Goal: Information Seeking & Learning: Learn about a topic

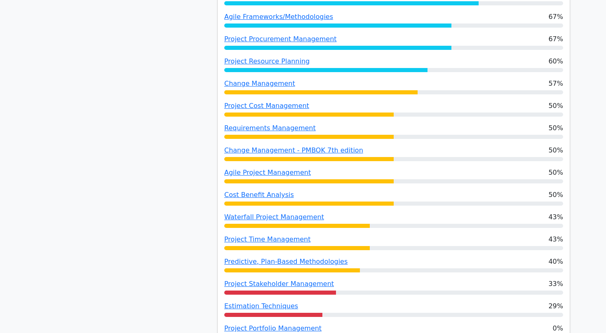
scroll to position [812, 0]
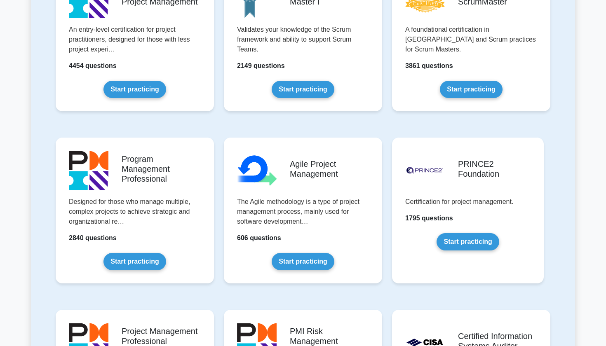
scroll to position [406, 0]
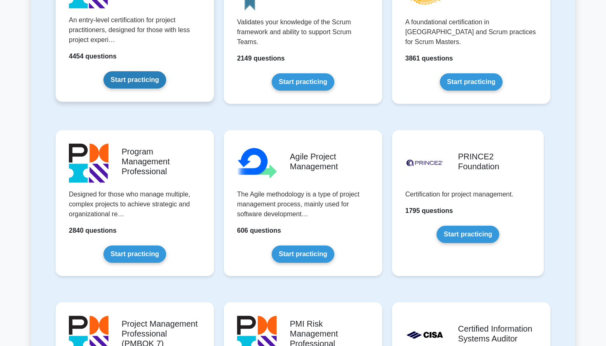
click at [136, 78] on link "Start practicing" at bounding box center [134, 79] width 62 height 17
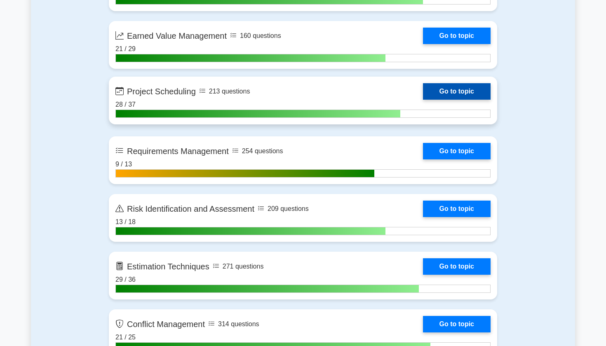
scroll to position [1461, 0]
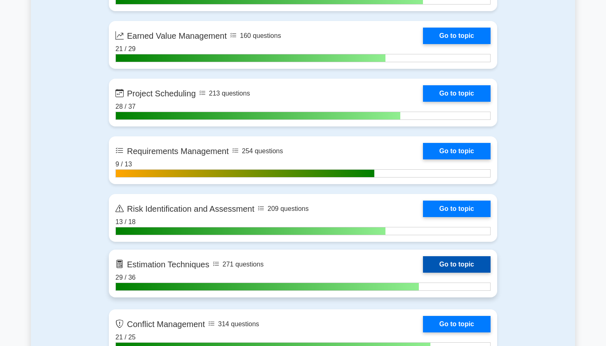
click at [444, 264] on link "Go to topic" at bounding box center [457, 264] width 68 height 16
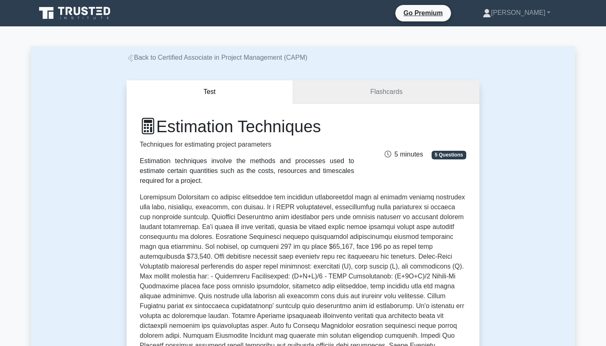
click at [385, 102] on link "Flashcards" at bounding box center [386, 91] width 186 height 23
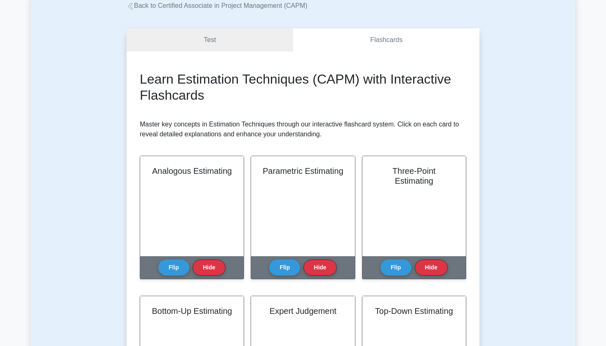
scroll to position [64, 0]
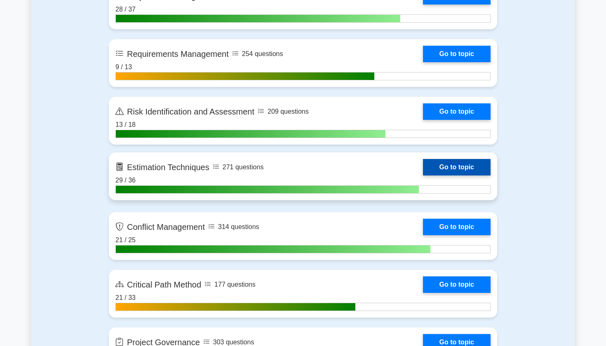
scroll to position [1560, 0]
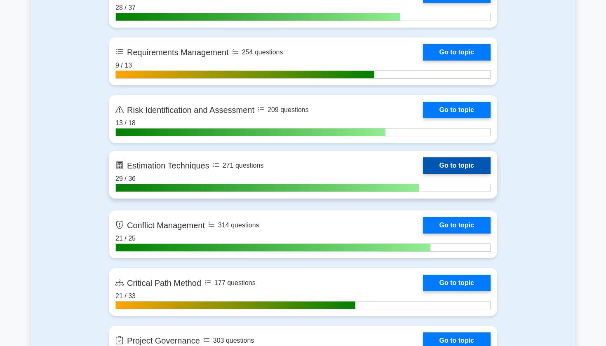
click at [448, 167] on link "Go to topic" at bounding box center [457, 165] width 68 height 16
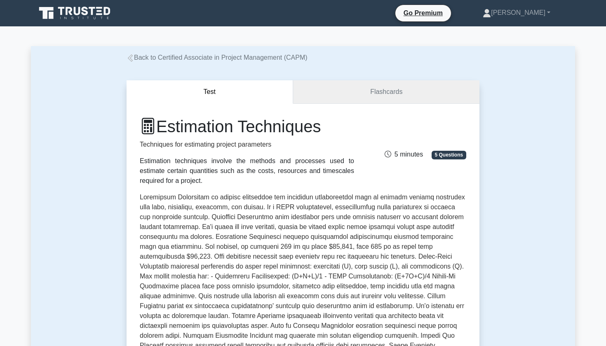
click at [425, 90] on link "Flashcards" at bounding box center [386, 91] width 186 height 23
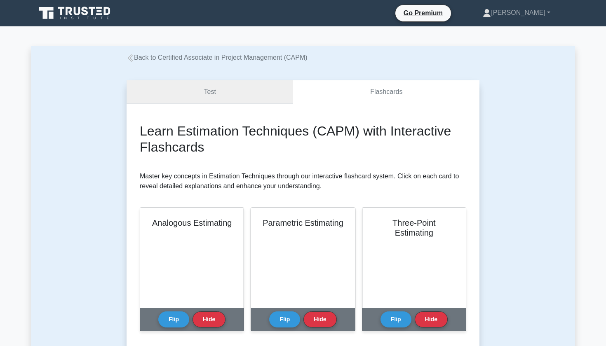
click at [255, 101] on link "Test" at bounding box center [210, 91] width 167 height 23
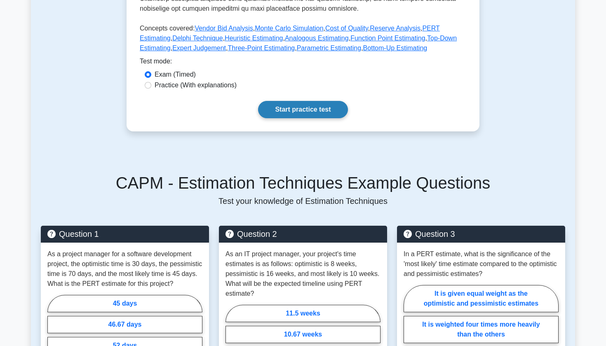
scroll to position [367, 0]
click at [298, 108] on link "Start practice test" at bounding box center [302, 109] width 89 height 17
click at [264, 110] on link "Start practice test" at bounding box center [302, 109] width 89 height 17
click at [298, 106] on link "Start practice test" at bounding box center [302, 109] width 89 height 17
click at [318, 108] on link "Start practice test" at bounding box center [302, 109] width 89 height 17
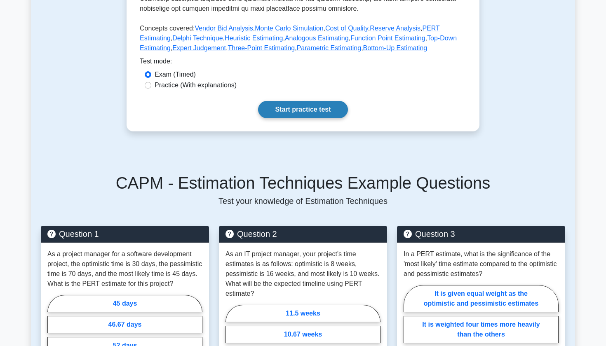
click at [304, 108] on link "Start practice test" at bounding box center [302, 109] width 89 height 17
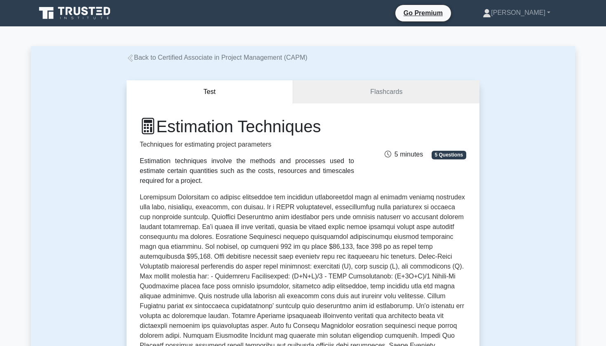
scroll to position [0, 0]
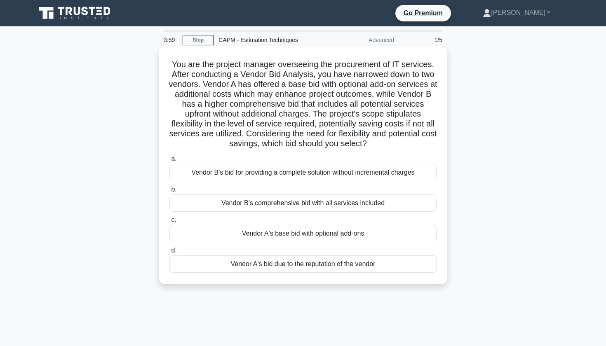
click at [230, 230] on div "Vendor A's base bid with optional add-ons" at bounding box center [302, 233] width 267 height 17
click at [169, 223] on input "c. Vendor A's base bid with optional add-ons" at bounding box center [169, 220] width 0 height 5
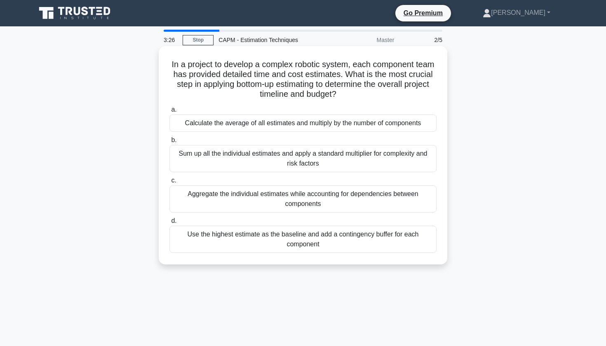
click at [278, 199] on div "Aggregate the individual estimates while accounting for dependencies between co…" at bounding box center [302, 198] width 267 height 27
click at [169, 183] on input "c. Aggregate the individual estimates while accounting for dependencies between…" at bounding box center [169, 180] width 0 height 5
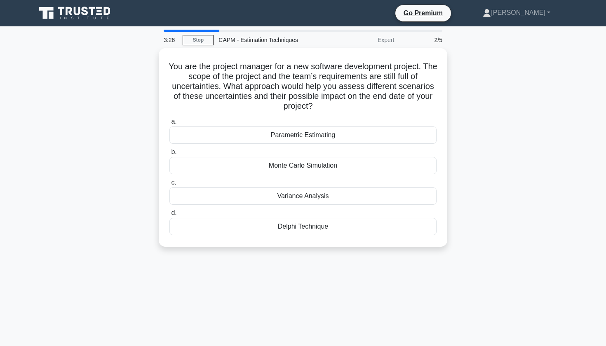
click at [278, 199] on div "Variance Analysis" at bounding box center [302, 196] width 267 height 17
click at [169, 185] on input "c. Variance Analysis" at bounding box center [169, 182] width 0 height 5
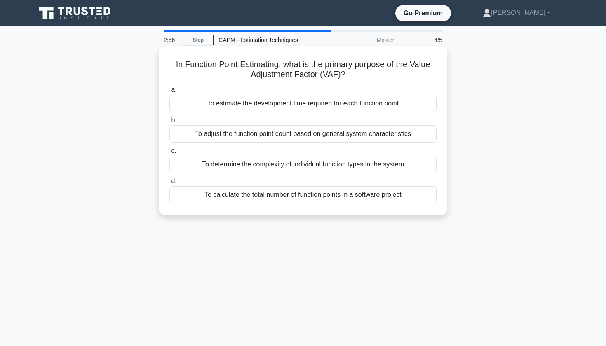
click at [203, 136] on div "To adjust the function point count based on general system characteristics" at bounding box center [302, 133] width 267 height 17
click at [169, 123] on input "b. To adjust the function point count based on general system characteristics" at bounding box center [169, 120] width 0 height 5
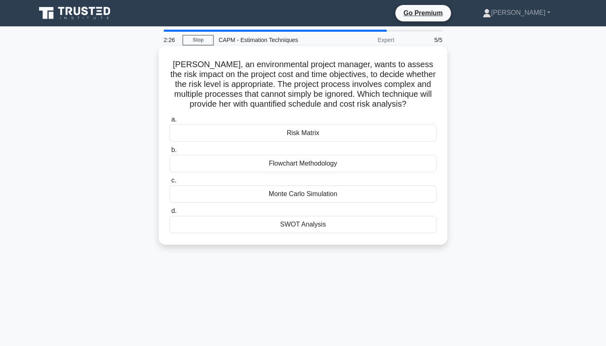
click at [263, 137] on div "Risk Matrix" at bounding box center [302, 132] width 267 height 17
click at [169, 122] on input "a. Risk Matrix" at bounding box center [169, 119] width 0 height 5
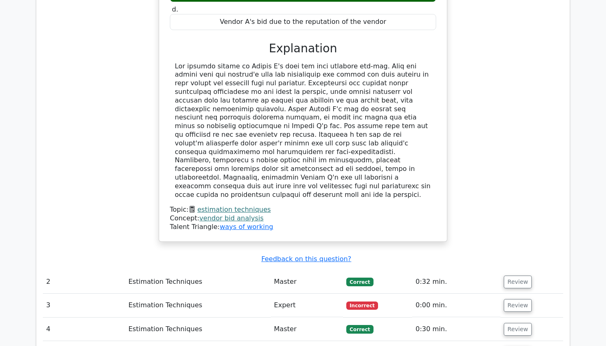
scroll to position [904, 0]
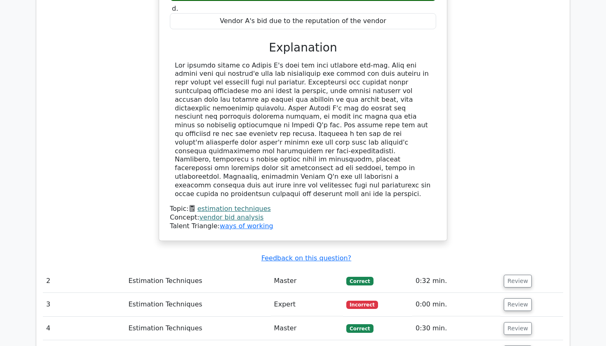
click at [507, 346] on button "Review" at bounding box center [518, 352] width 28 height 13
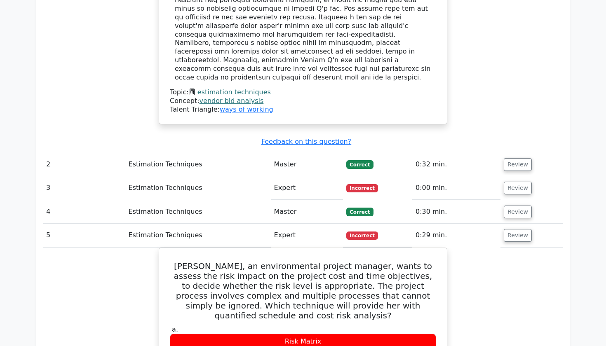
scroll to position [1009, 0]
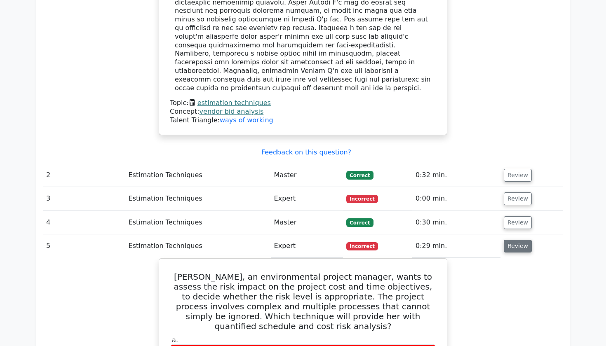
click at [505, 240] on button "Review" at bounding box center [518, 246] width 28 height 13
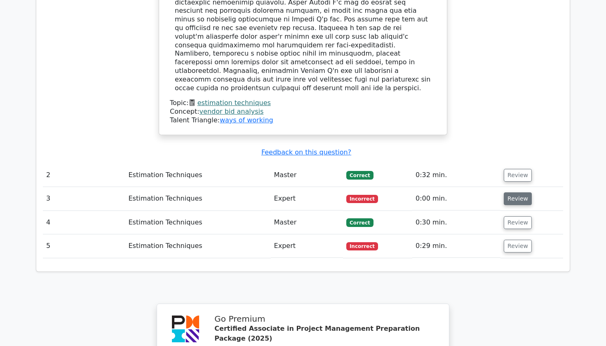
click at [509, 192] on button "Review" at bounding box center [518, 198] width 28 height 13
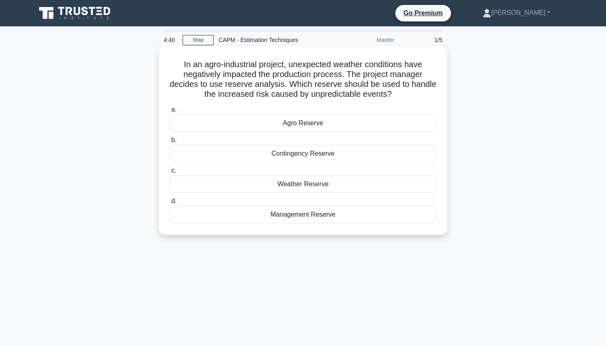
click at [281, 218] on div "Management Reserve" at bounding box center [302, 214] width 267 height 17
click at [169, 204] on input "d. [GEOGRAPHIC_DATA]" at bounding box center [169, 201] width 0 height 5
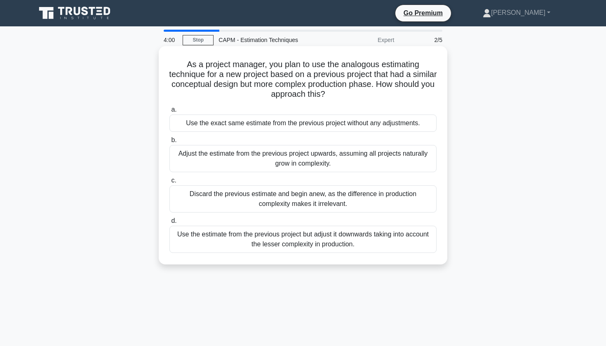
click at [366, 239] on div "Use the estimate from the previous project but adjust it downwards taking into …" at bounding box center [302, 239] width 267 height 27
click at [169, 224] on input "d. Use the estimate from the previous project but adjust it downwards taking in…" at bounding box center [169, 220] width 0 height 5
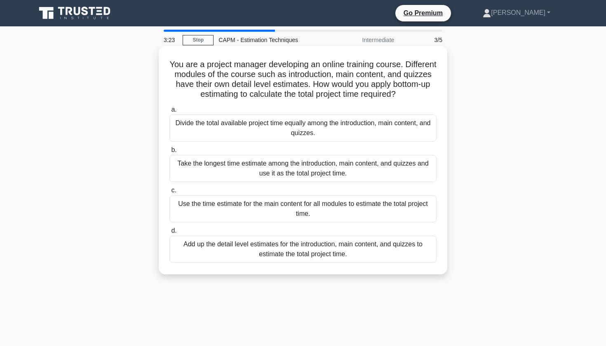
click at [384, 253] on div "Add up the detail level estimates for the introduction, main content, and quizz…" at bounding box center [302, 249] width 267 height 27
click at [169, 234] on input "d. Add up the detail level estimates for the introduction, main content, and qu…" at bounding box center [169, 230] width 0 height 5
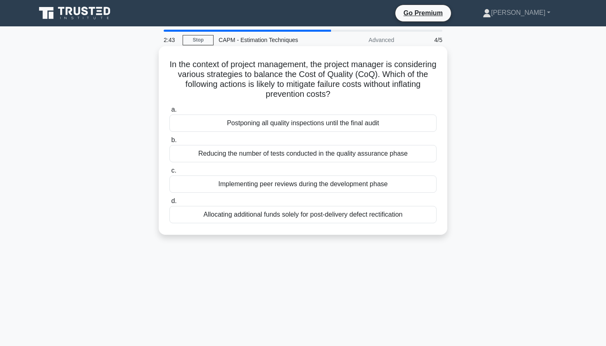
click at [375, 186] on div "Implementing peer reviews during the development phase" at bounding box center [302, 184] width 267 height 17
click at [169, 174] on input "c. Implementing peer reviews during the development phase" at bounding box center [169, 170] width 0 height 5
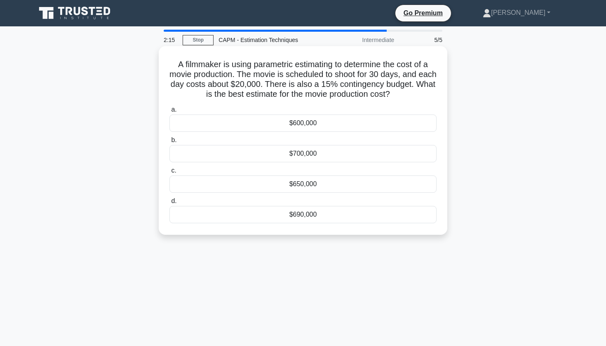
click at [338, 216] on div "$690,000" at bounding box center [302, 214] width 267 height 17
click at [169, 204] on input "d. $690,000" at bounding box center [169, 201] width 0 height 5
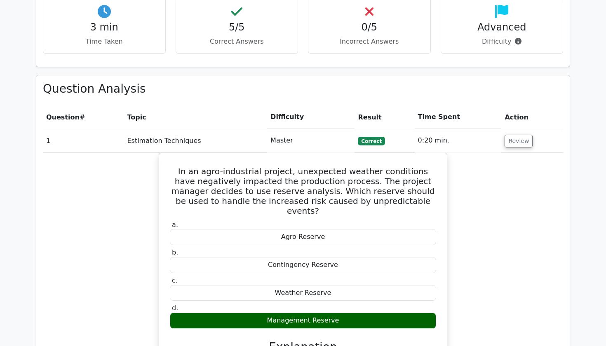
scroll to position [561, 0]
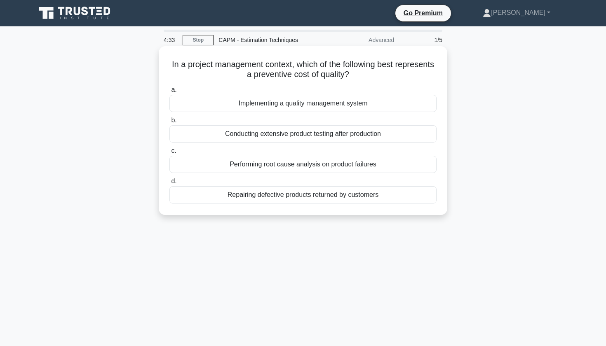
click at [328, 105] on div "Implementing a quality management system" at bounding box center [302, 103] width 267 height 17
click at [169, 93] on input "a. Implementing a quality management system" at bounding box center [169, 89] width 0 height 5
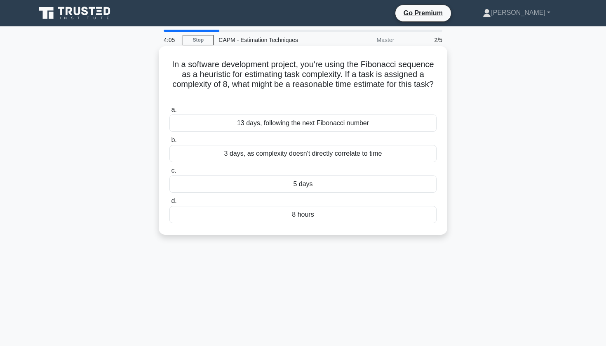
click at [275, 124] on div "13 days, following the next Fibonacci number" at bounding box center [302, 123] width 267 height 17
click at [169, 113] on input "a. 13 days, following the next Fibonacci number" at bounding box center [169, 109] width 0 height 5
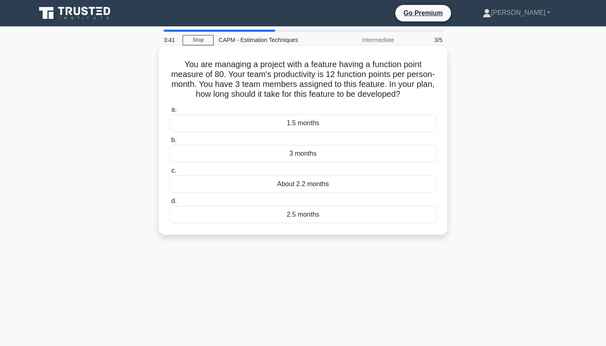
click at [298, 185] on div "About 2.2 months" at bounding box center [302, 184] width 267 height 17
click at [169, 174] on input "c. About 2.2 months" at bounding box center [169, 170] width 0 height 5
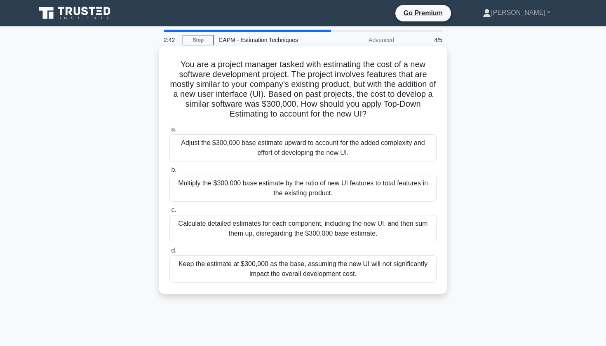
click at [335, 231] on div "Calculate detailed estimates for each component, including the new UI, and then…" at bounding box center [302, 228] width 267 height 27
click at [169, 213] on input "c. Calculate detailed estimates for each component, including the new UI, and t…" at bounding box center [169, 210] width 0 height 5
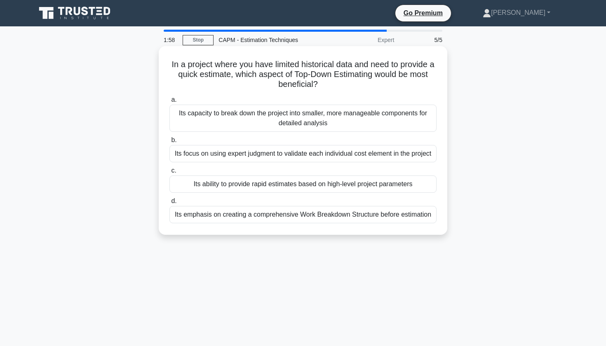
click at [337, 193] on div "Its ability to provide rapid estimates based on high-level project parameters" at bounding box center [302, 184] width 267 height 17
click at [169, 174] on input "c. Its ability to provide rapid estimates based on high-level project parameters" at bounding box center [169, 170] width 0 height 5
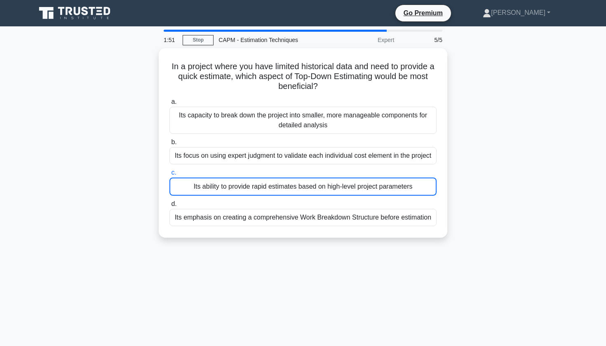
click at [468, 145] on div "In a project where you have limited historical data and need to provide a quick…" at bounding box center [303, 148] width 544 height 200
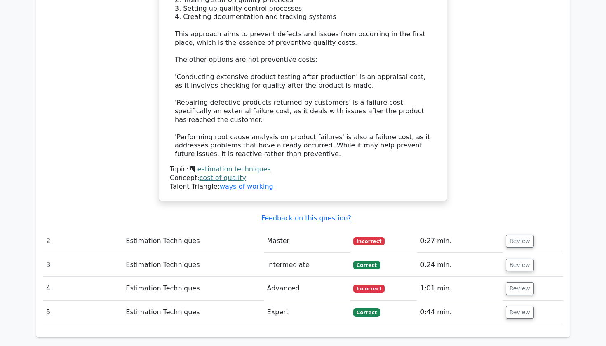
scroll to position [1092, 0]
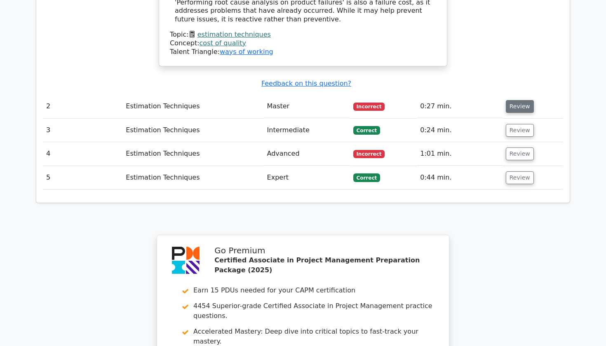
click at [511, 100] on button "Review" at bounding box center [520, 106] width 28 height 13
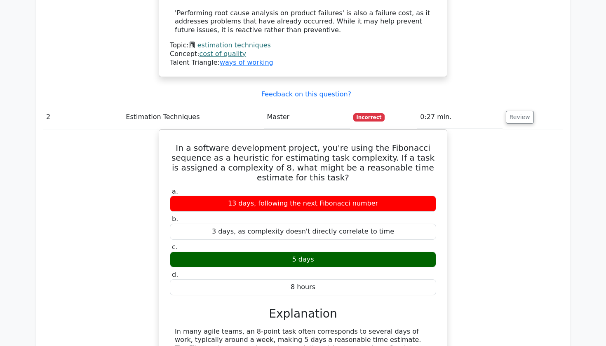
scroll to position [1080, 0]
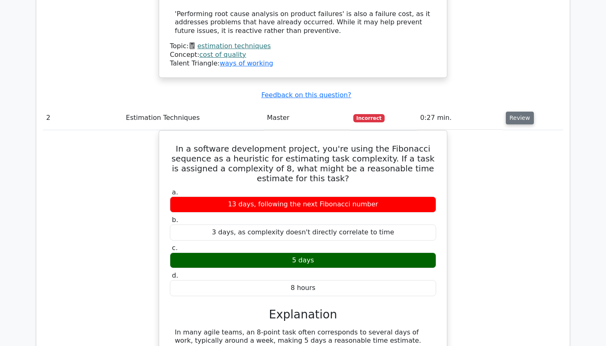
click at [526, 112] on button "Review" at bounding box center [520, 118] width 28 height 13
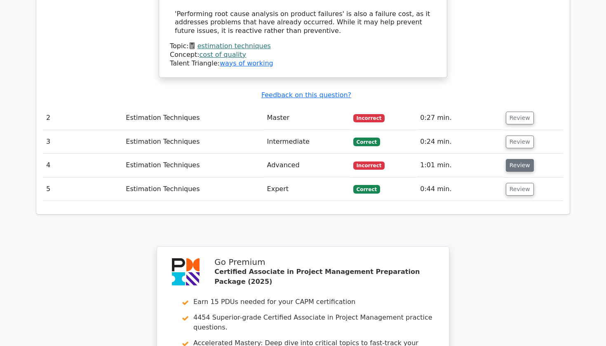
click at [514, 159] on button "Review" at bounding box center [520, 165] width 28 height 13
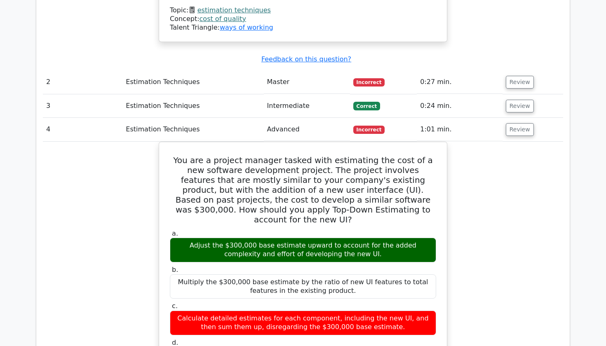
scroll to position [1112, 0]
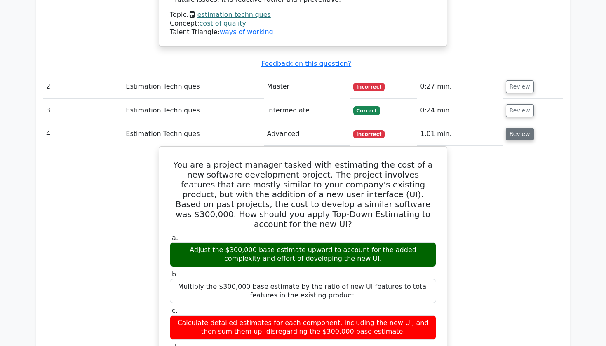
click at [517, 128] on button "Review" at bounding box center [520, 134] width 28 height 13
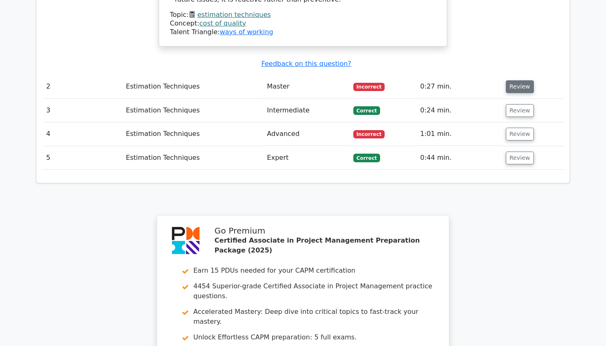
click at [518, 80] on button "Review" at bounding box center [520, 86] width 28 height 13
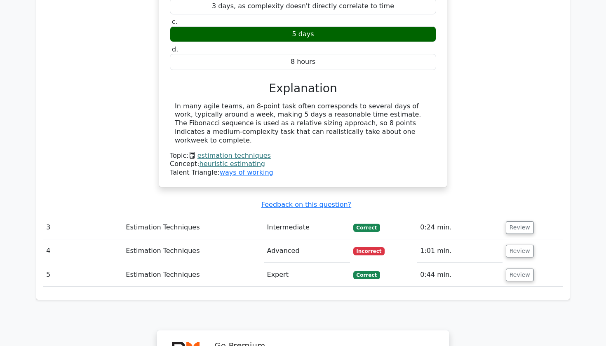
scroll to position [1309, 0]
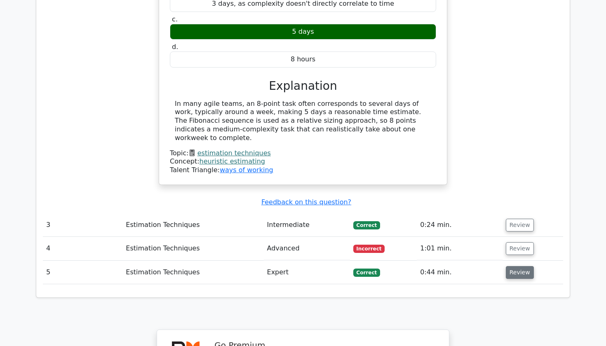
click at [521, 266] on button "Review" at bounding box center [520, 272] width 28 height 13
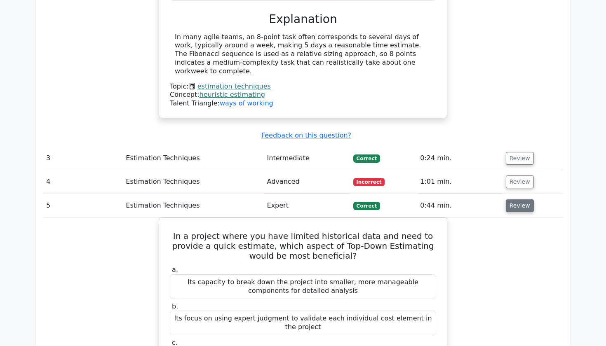
scroll to position [1377, 0]
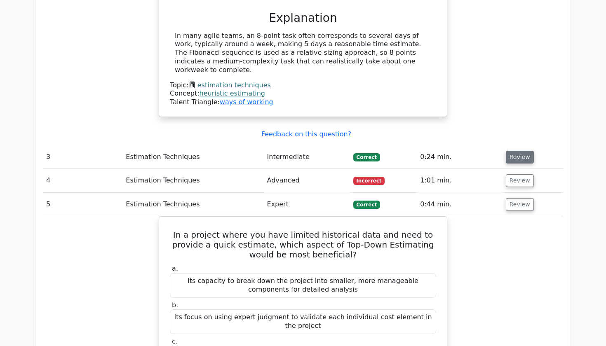
click at [513, 151] on button "Review" at bounding box center [520, 157] width 28 height 13
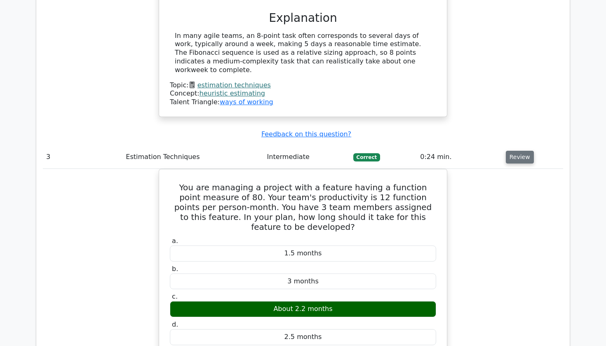
click at [513, 151] on button "Review" at bounding box center [520, 157] width 28 height 13
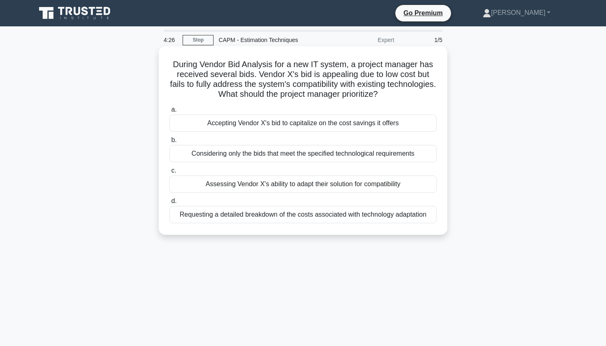
click at [312, 151] on div "Considering only the bids that meet the specified technological requirements" at bounding box center [302, 153] width 267 height 17
click at [169, 143] on input "b. Considering only the bids that meet the specified technological requirements" at bounding box center [169, 140] width 0 height 5
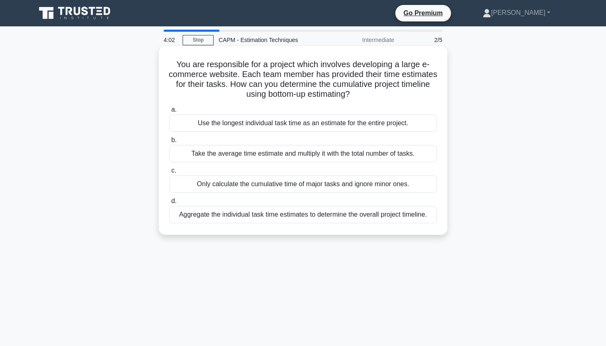
click at [231, 218] on div "Aggregate the individual task time estimates to determine the overall project t…" at bounding box center [302, 214] width 267 height 17
click at [169, 204] on input "d. Aggregate the individual task time estimates to determine the overall projec…" at bounding box center [169, 201] width 0 height 5
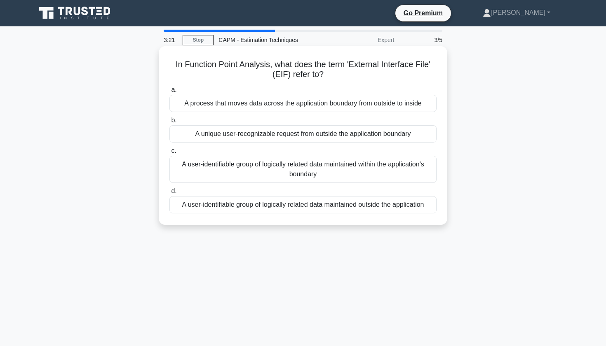
click at [190, 203] on div "A user-identifiable group of logically related data maintained outside the appl…" at bounding box center [302, 204] width 267 height 17
click at [169, 194] on input "d. A user-identifiable group of logically related data maintained outside the a…" at bounding box center [169, 191] width 0 height 5
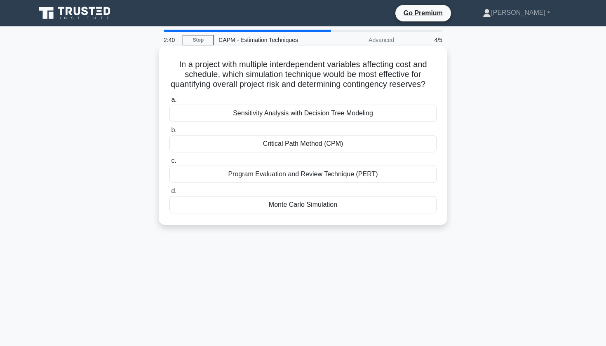
click at [223, 208] on div "Monte Carlo Simulation" at bounding box center [302, 204] width 267 height 17
click at [169, 194] on input "d. Monte Carlo Simulation" at bounding box center [169, 191] width 0 height 5
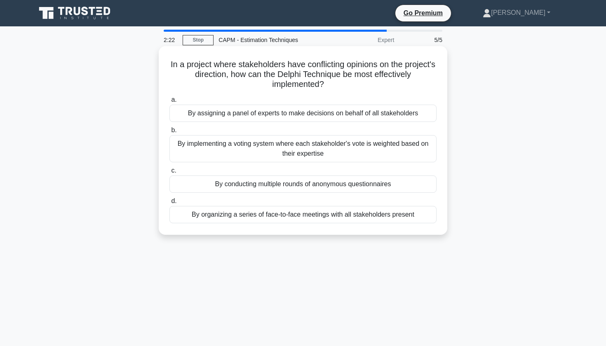
click at [207, 186] on div "By conducting multiple rounds of anonymous questionnaires" at bounding box center [302, 184] width 267 height 17
click at [169, 174] on input "c. By conducting multiple rounds of anonymous questionnaires" at bounding box center [169, 170] width 0 height 5
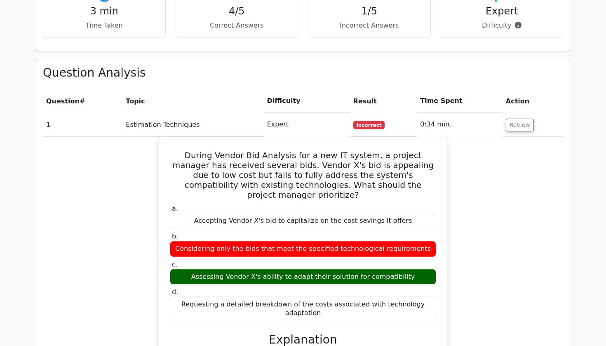
scroll to position [562, 0]
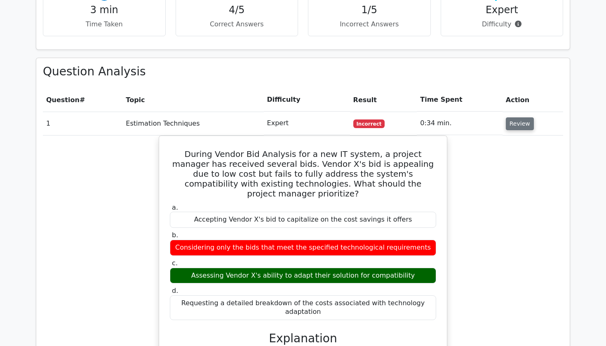
click at [507, 117] on button "Review" at bounding box center [520, 123] width 28 height 13
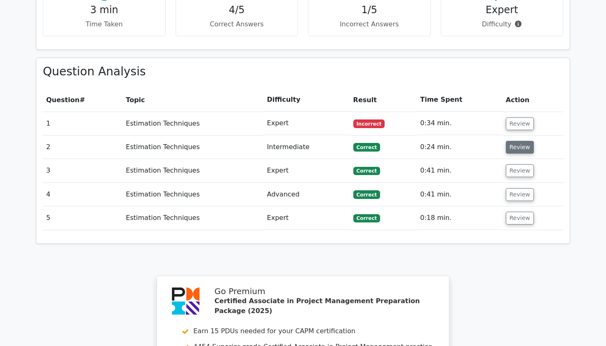
click at [514, 141] on button "Review" at bounding box center [520, 147] width 28 height 13
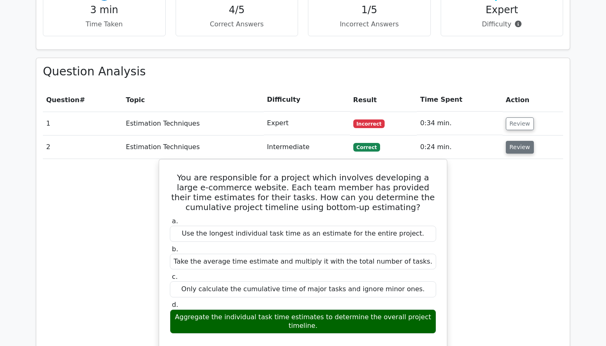
click at [514, 141] on button "Review" at bounding box center [520, 147] width 28 height 13
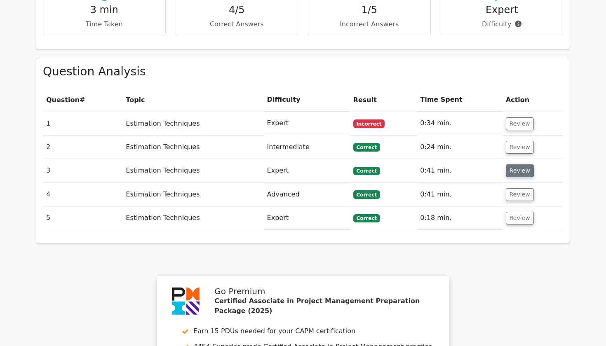
click at [511, 164] on button "Review" at bounding box center [520, 170] width 28 height 13
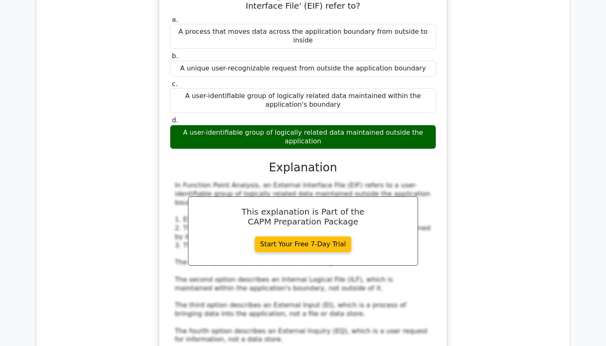
scroll to position [767, 0]
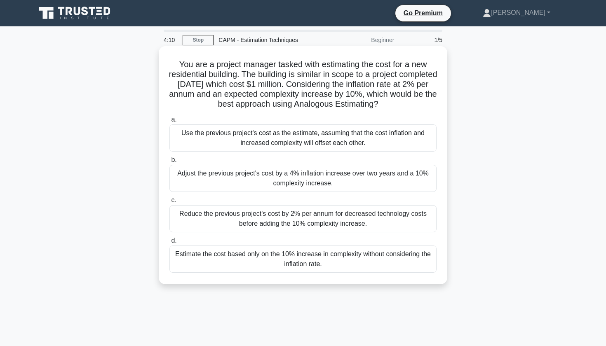
click at [250, 178] on div "Adjust the previous project's cost by a 4% inflation increase over two years an…" at bounding box center [302, 178] width 267 height 27
click at [169, 163] on input "b. Adjust the previous project's cost by a 4% inflation increase over two years…" at bounding box center [169, 159] width 0 height 5
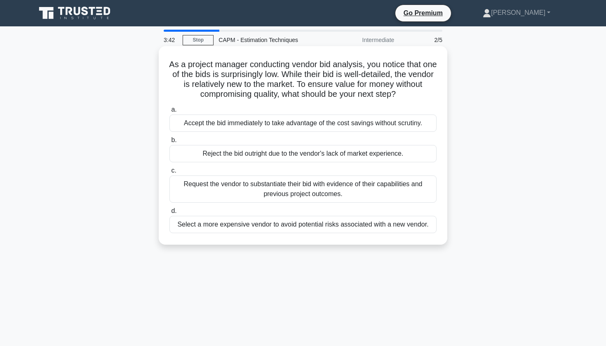
click at [195, 184] on div "Request the vendor to substantiate their bid with evidence of their capabilitie…" at bounding box center [302, 189] width 267 height 27
click at [169, 174] on input "c. Request the vendor to substantiate their bid with evidence of their capabili…" at bounding box center [169, 170] width 0 height 5
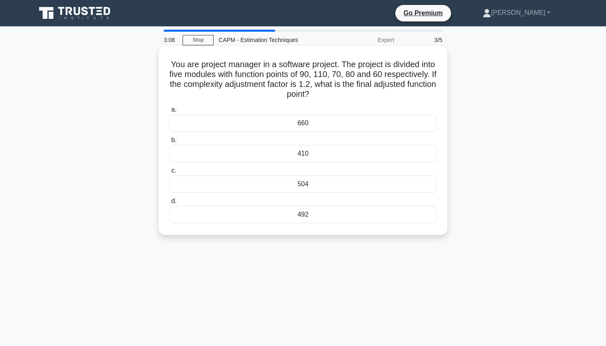
click at [232, 220] on div "492" at bounding box center [302, 214] width 267 height 17
click at [169, 204] on input "d. 492" at bounding box center [169, 201] width 0 height 5
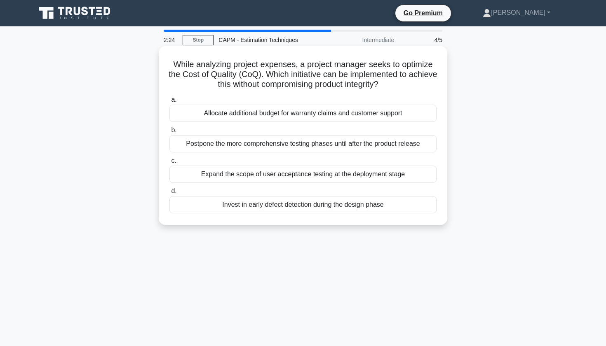
click at [219, 206] on div "Invest in early defect detection during the design phase" at bounding box center [302, 204] width 267 height 17
click at [169, 194] on input "d. Invest in early defect detection during the design phase" at bounding box center [169, 191] width 0 height 5
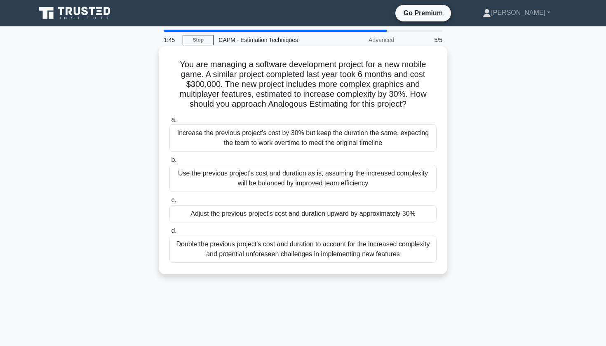
click at [218, 215] on div "Adjust the previous project's cost and duration upward by approximately 30%" at bounding box center [302, 213] width 267 height 17
click at [169, 203] on input "c. Adjust the previous project's cost and duration upward by approximately 30%" at bounding box center [169, 200] width 0 height 5
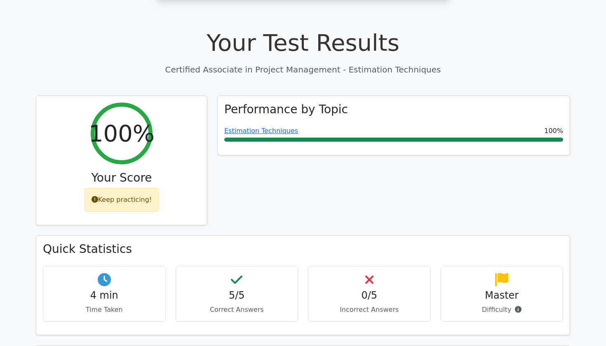
scroll to position [280, 0]
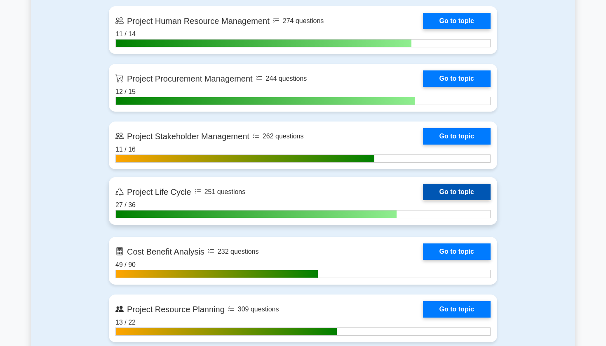
scroll to position [1013, 0]
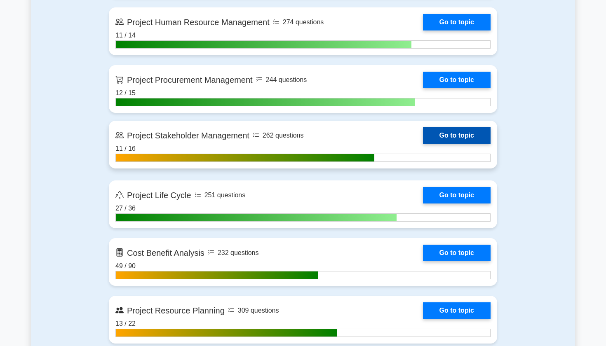
click at [452, 134] on link "Go to topic" at bounding box center [457, 135] width 68 height 16
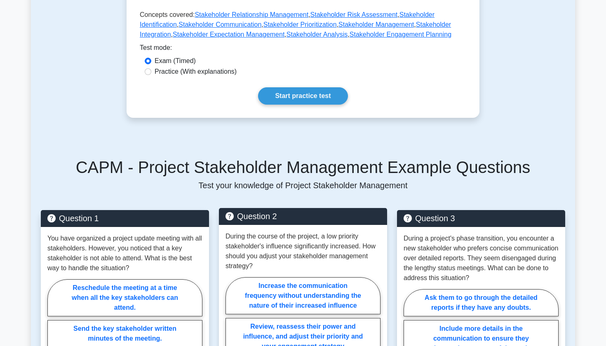
scroll to position [339, 0]
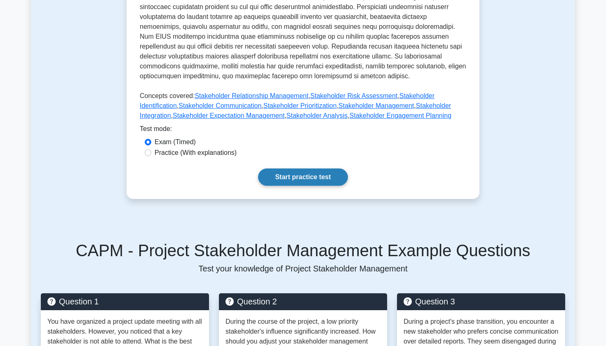
click at [290, 177] on link "Start practice test" at bounding box center [302, 177] width 89 height 17
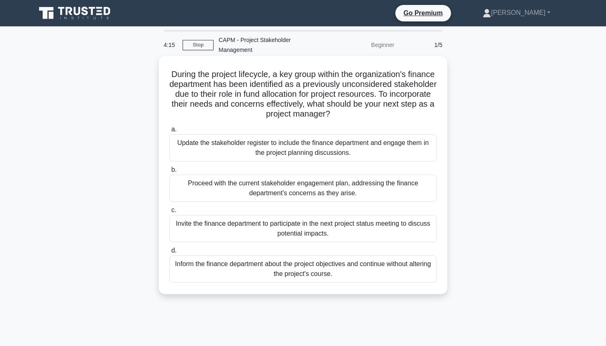
click at [361, 150] on div "Update the stakeholder register to include the finance department and engage th…" at bounding box center [302, 147] width 267 height 27
click at [169, 132] on input "a. Update the stakeholder register to include the finance department and engage…" at bounding box center [169, 129] width 0 height 5
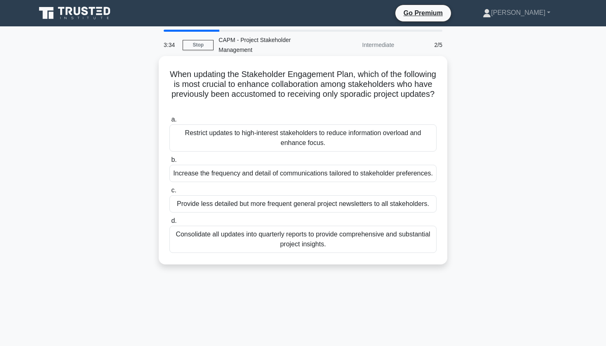
click at [343, 179] on div "Increase the frequency and detail of communications tailored to stakeholder pre…" at bounding box center [302, 173] width 267 height 17
click at [169, 163] on input "b. Increase the frequency and detail of communications tailored to stakeholder …" at bounding box center [169, 159] width 0 height 5
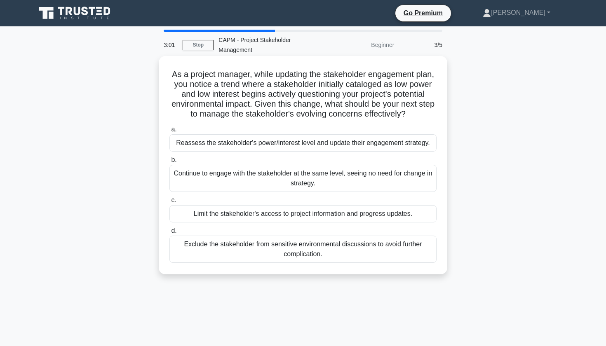
click at [371, 150] on div "Reassess the stakeholder's power/interest level and update their engagement str…" at bounding box center [302, 142] width 267 height 17
click at [169, 132] on input "a. Reassess the stakeholder's power/interest level and update their engagement …" at bounding box center [169, 129] width 0 height 5
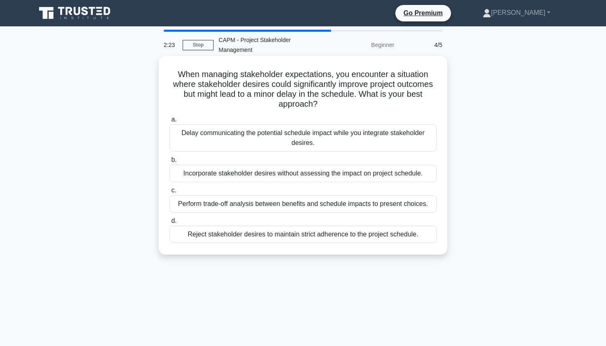
click at [259, 207] on div "Perform trade-off analysis between benefits and schedule impacts to present cho…" at bounding box center [302, 203] width 267 height 17
click at [169, 193] on input "c. Perform trade-off analysis between benefits and schedule impacts to present …" at bounding box center [169, 190] width 0 height 5
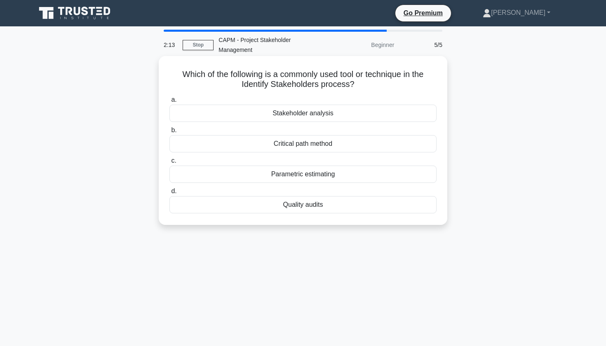
click at [293, 111] on div "Stakeholder analysis" at bounding box center [302, 113] width 267 height 17
click at [169, 103] on input "a. Stakeholder analysis" at bounding box center [169, 99] width 0 height 5
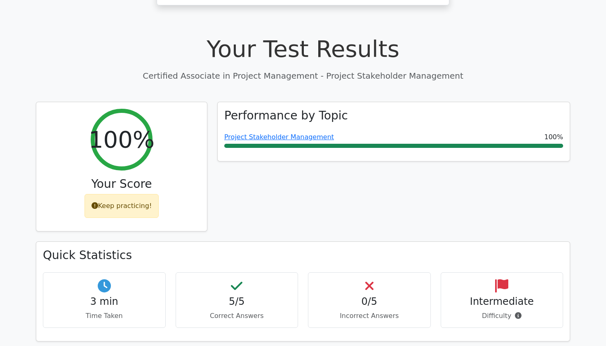
scroll to position [272, 0]
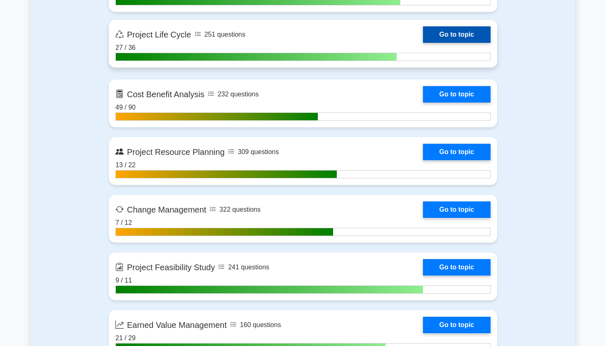
scroll to position [1180, 0]
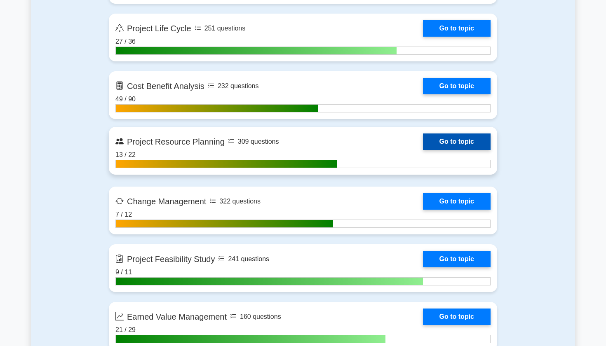
click at [472, 140] on link "Go to topic" at bounding box center [457, 142] width 68 height 16
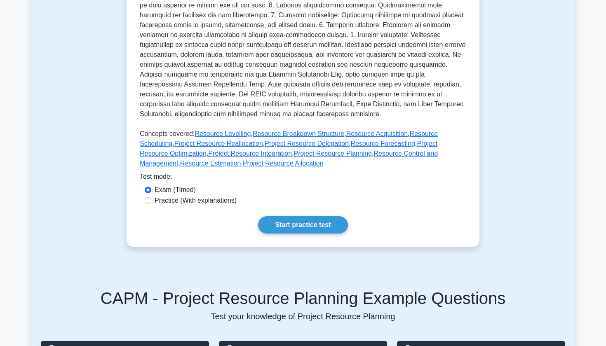
scroll to position [290, 0]
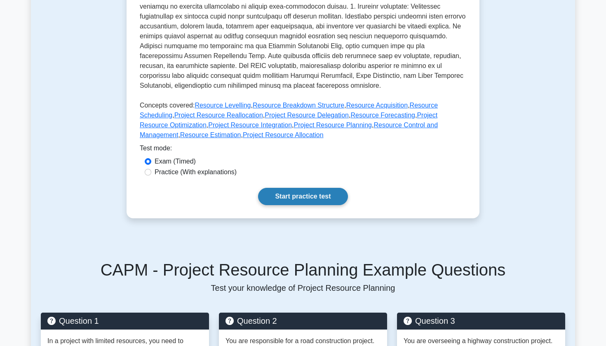
click at [306, 200] on link "Start practice test" at bounding box center [302, 196] width 89 height 17
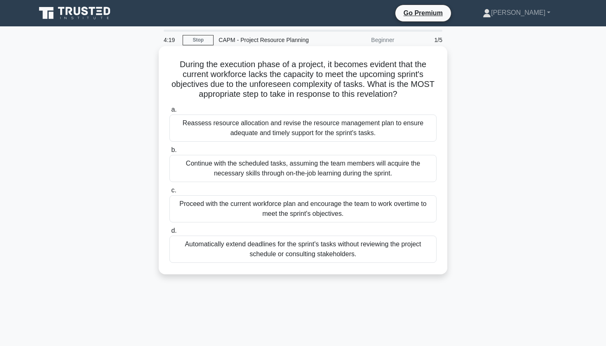
click at [372, 134] on div "Reassess resource allocation and revise the resource management plan to ensure …" at bounding box center [302, 128] width 267 height 27
click at [169, 113] on input "a. Reassess resource allocation and revise the resource management plan to ensu…" at bounding box center [169, 109] width 0 height 5
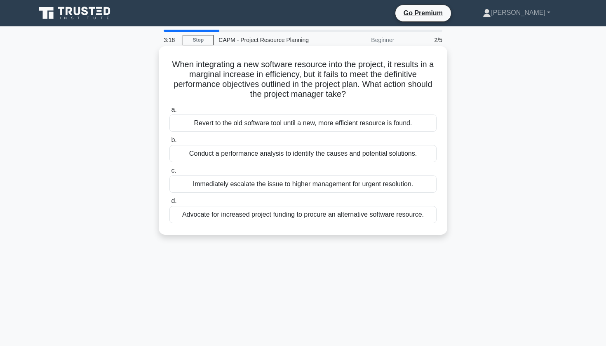
click at [385, 151] on div "Conduct a performance analysis to identify the causes and potential solutions." at bounding box center [302, 153] width 267 height 17
click at [169, 143] on input "b. Conduct a performance analysis to identify the causes and potential solution…" at bounding box center [169, 140] width 0 height 5
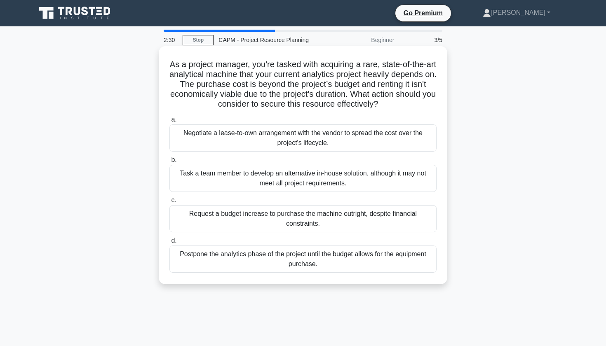
click at [373, 134] on div "Negotiate a lease-to-own arrangement with the vendor to spread the cost over th…" at bounding box center [302, 137] width 267 height 27
click at [169, 122] on input "a. Negotiate a lease-to-own arrangement with the vendor to spread the cost over…" at bounding box center [169, 119] width 0 height 5
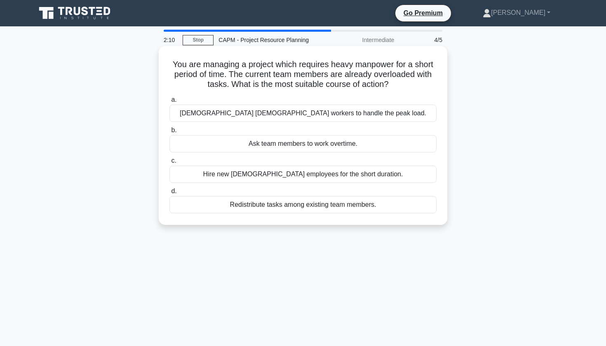
click at [273, 116] on div "Contract temporary workers to handle the peak load." at bounding box center [302, 113] width 267 height 17
click at [169, 103] on input "a. Contract temporary workers to handle the peak load." at bounding box center [169, 99] width 0 height 5
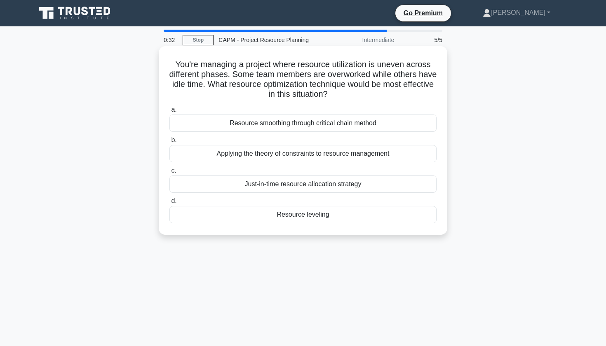
click at [355, 216] on div "Resource leveling" at bounding box center [302, 214] width 267 height 17
click at [169, 204] on input "d. Resource leveling" at bounding box center [169, 201] width 0 height 5
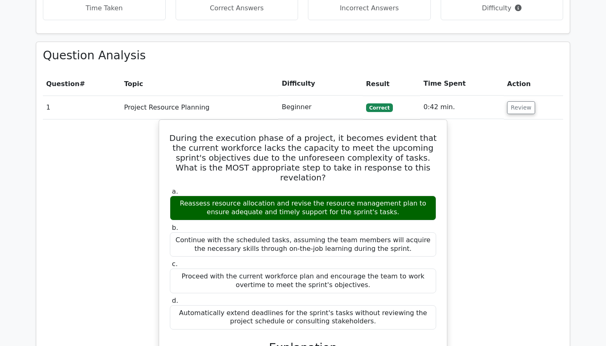
scroll to position [587, 0]
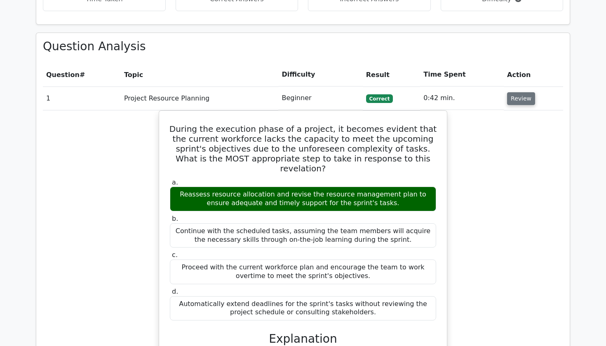
click at [518, 92] on button "Review" at bounding box center [521, 98] width 28 height 13
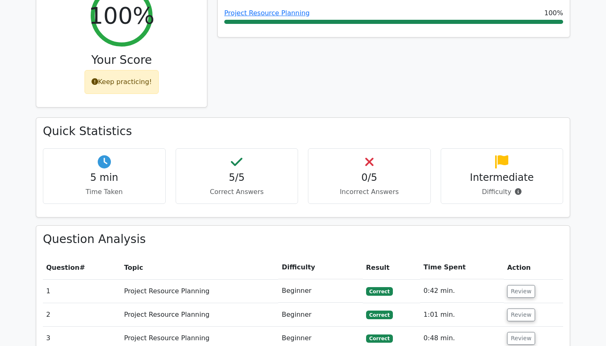
scroll to position [395, 0]
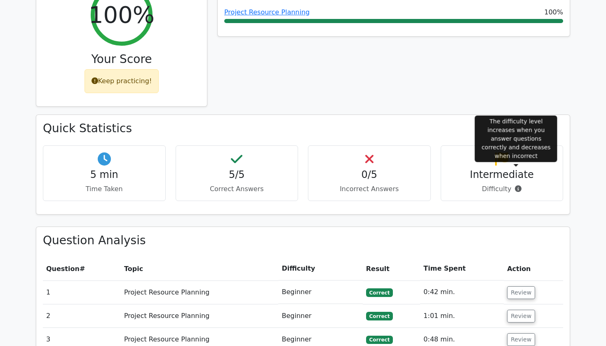
click at [517, 185] on icon at bounding box center [518, 188] width 7 height 7
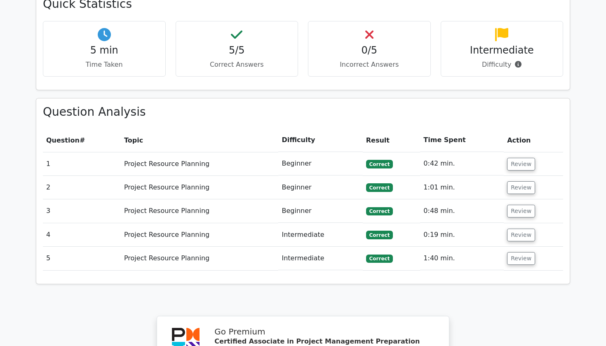
scroll to position [535, 0]
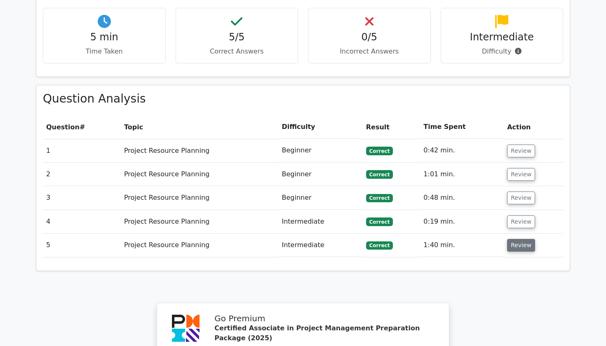
click at [514, 239] on button "Review" at bounding box center [521, 245] width 28 height 13
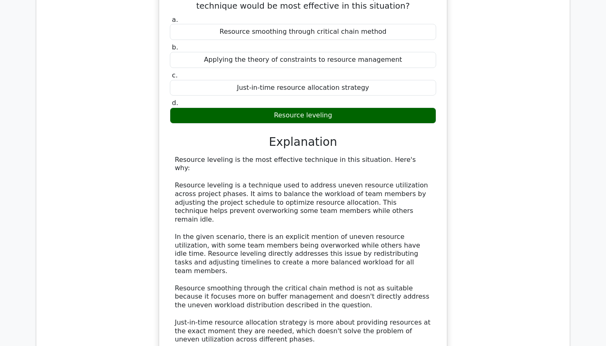
scroll to position [0, 0]
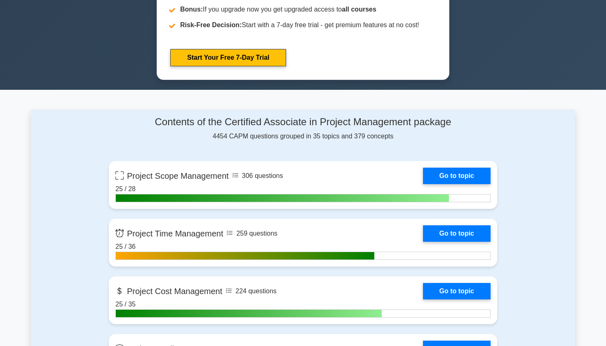
scroll to position [453, 0]
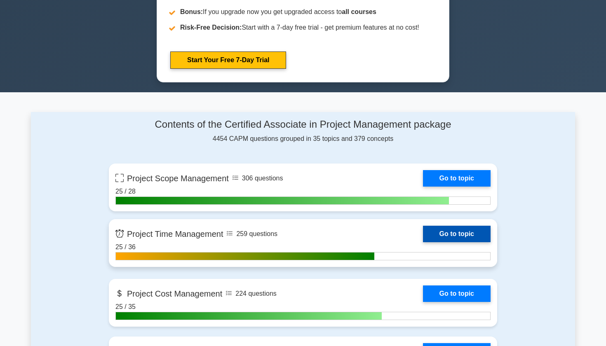
click at [455, 227] on link "Go to topic" at bounding box center [457, 234] width 68 height 16
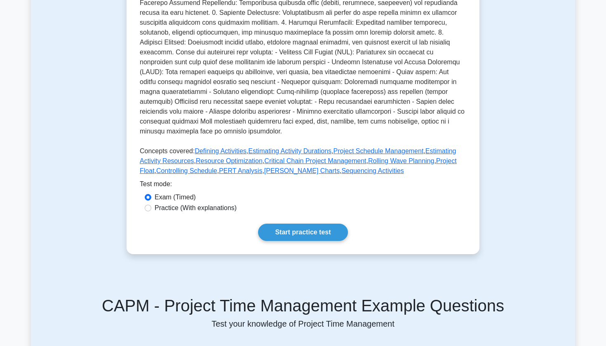
scroll to position [262, 0]
